Goal: Information Seeking & Learning: Learn about a topic

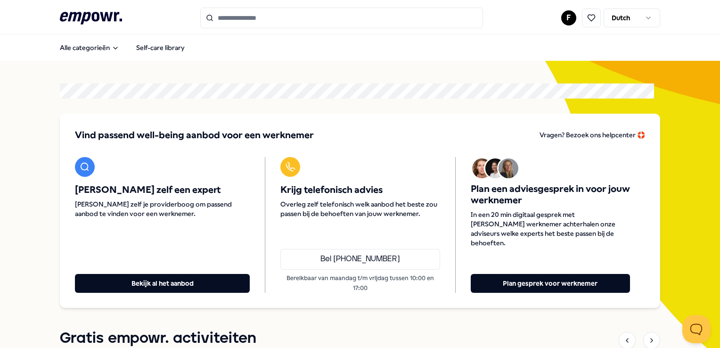
click at [223, 19] on input "Search for products, categories or subcategories" at bounding box center [341, 18] width 283 height 21
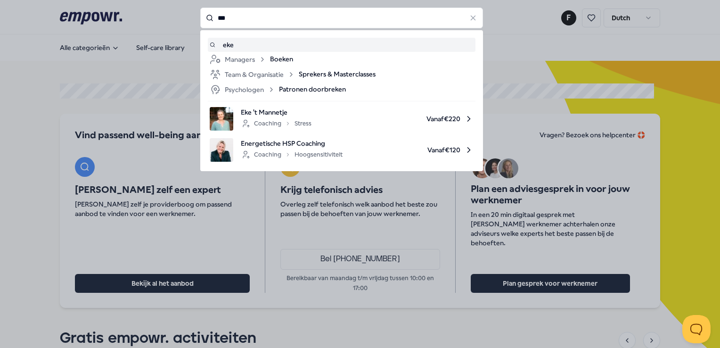
type input "***"
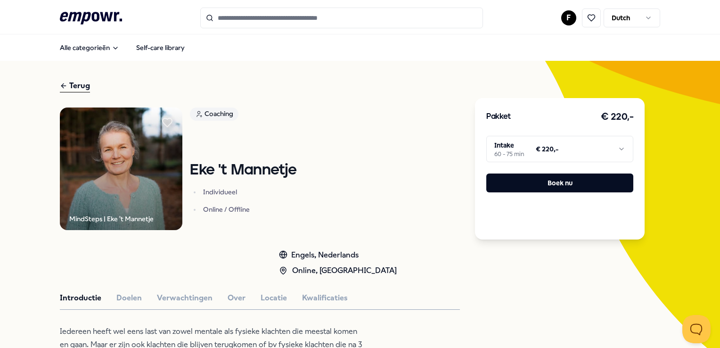
click at [513, 148] on html ".empowr-logo_svg__cls-1{fill:#03032f} F Dutch Alle categorieën Self-care librar…" at bounding box center [360, 174] width 720 height 348
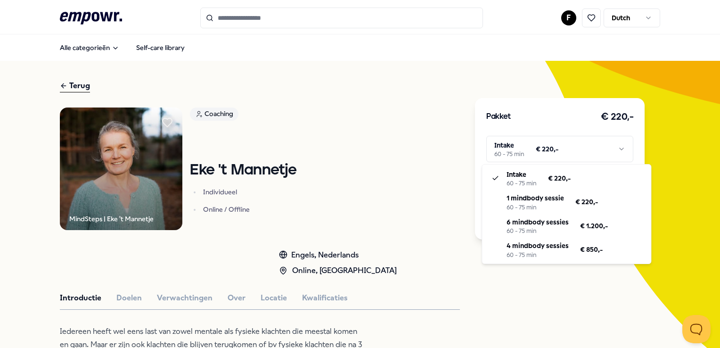
click at [370, 189] on html ".empowr-logo_svg__cls-1{fill:#03032f} F Dutch Alle categorieën Self-care librar…" at bounding box center [360, 174] width 720 height 348
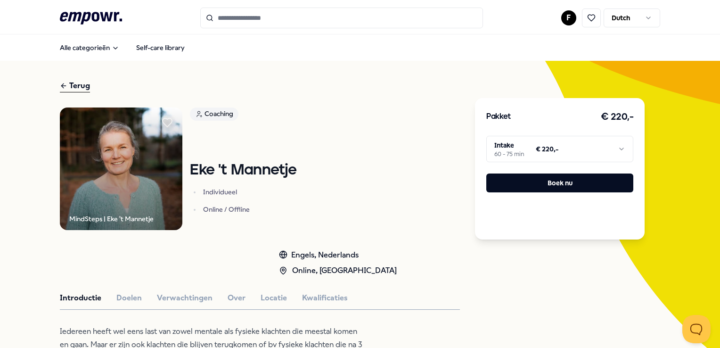
click at [87, 14] on icon ".empowr-logo_svg__cls-1{fill:#03032f}" at bounding box center [91, 17] width 62 height 17
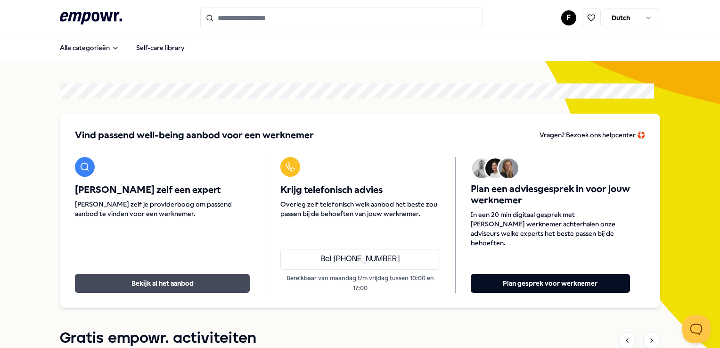
click at [171, 274] on button "Bekijk al het aanbod" at bounding box center [162, 283] width 175 height 19
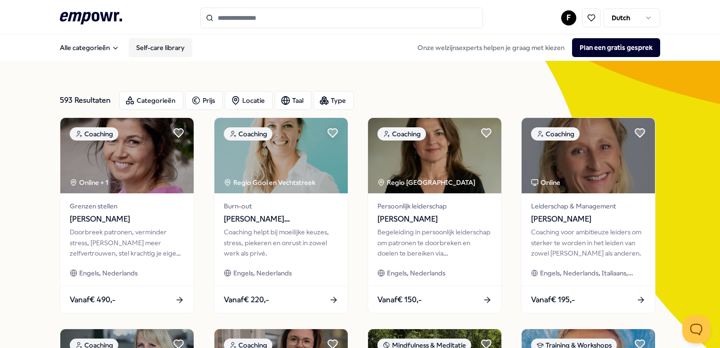
click at [168, 48] on link "Self-care library" at bounding box center [161, 47] width 64 height 19
click at [595, 47] on button "Plan een gratis gesprek" at bounding box center [616, 47] width 88 height 19
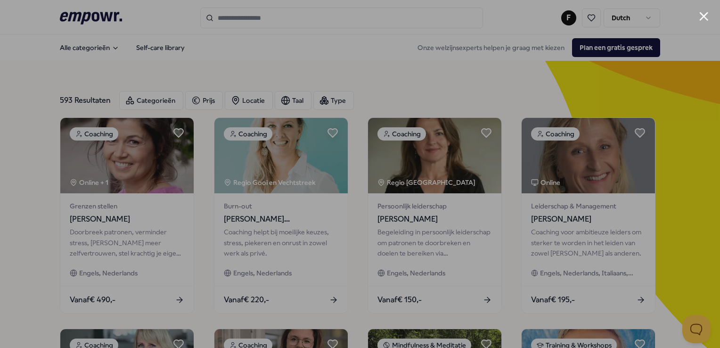
click at [679, 46] on div at bounding box center [360, 174] width 720 height 348
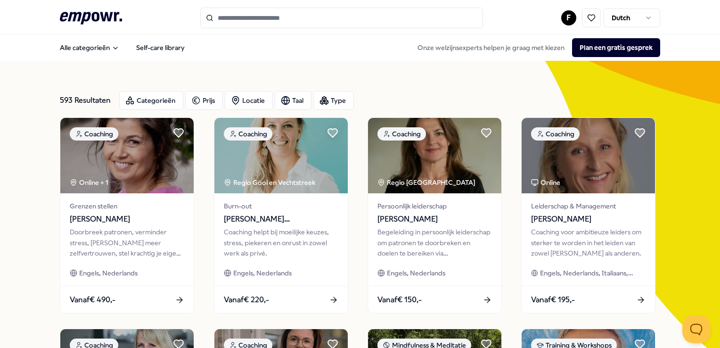
click at [230, 16] on input "Search for products, categories or subcategories" at bounding box center [341, 18] width 283 height 21
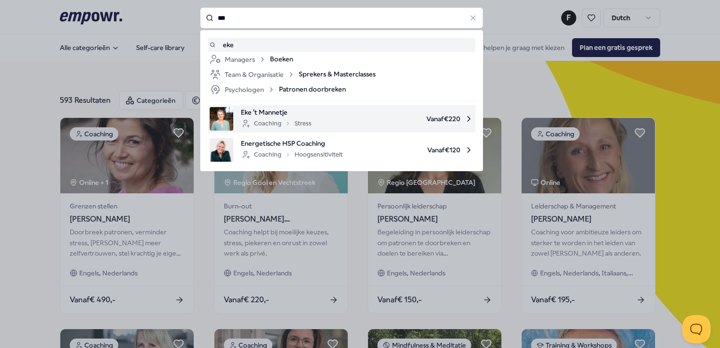
click at [247, 120] on div "Coaching Stress" at bounding box center [276, 123] width 71 height 11
type input "***"
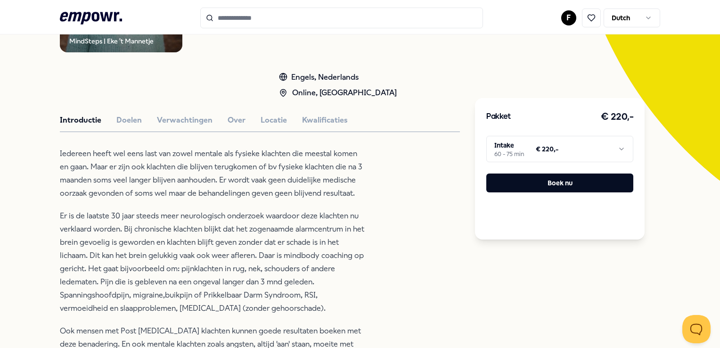
scroll to position [189, 0]
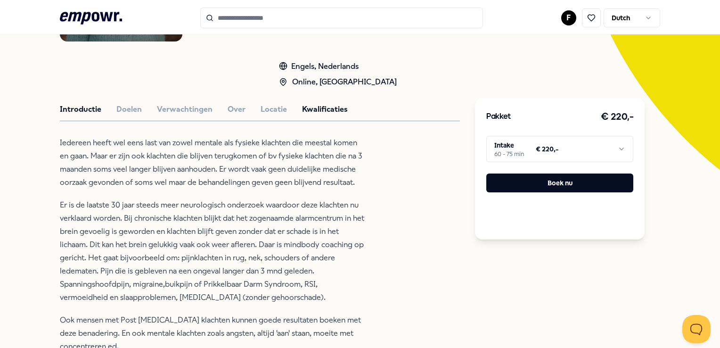
click at [321, 108] on button "Kwalificaties" at bounding box center [325, 109] width 46 height 12
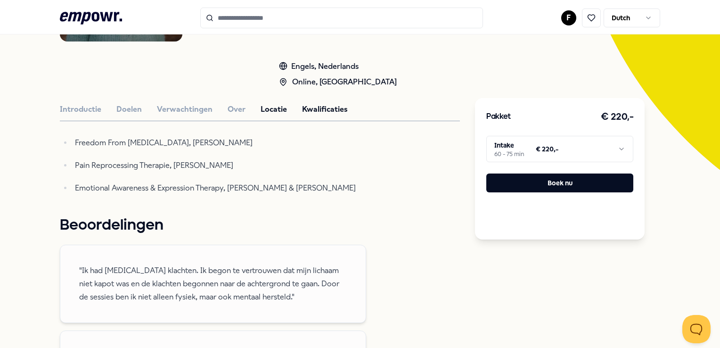
click at [277, 109] on button "Locatie" at bounding box center [274, 109] width 26 height 12
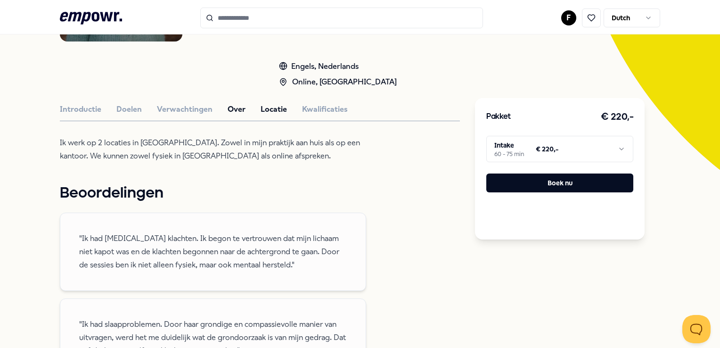
click at [236, 110] on button "Over" at bounding box center [237, 109] width 18 height 12
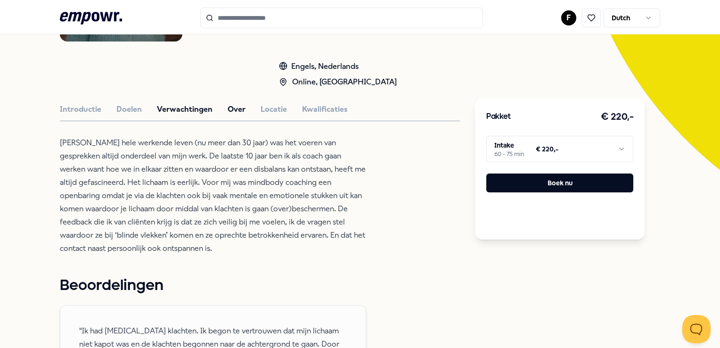
click at [189, 110] on button "Verwachtingen" at bounding box center [185, 109] width 56 height 12
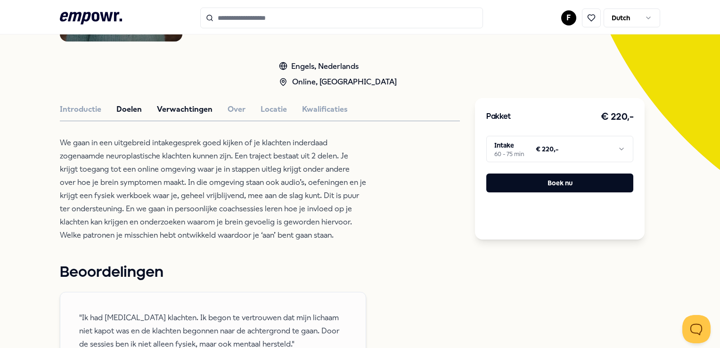
click at [139, 108] on button "Doelen" at bounding box center [128, 109] width 25 height 12
